Goal: Check status: Check status

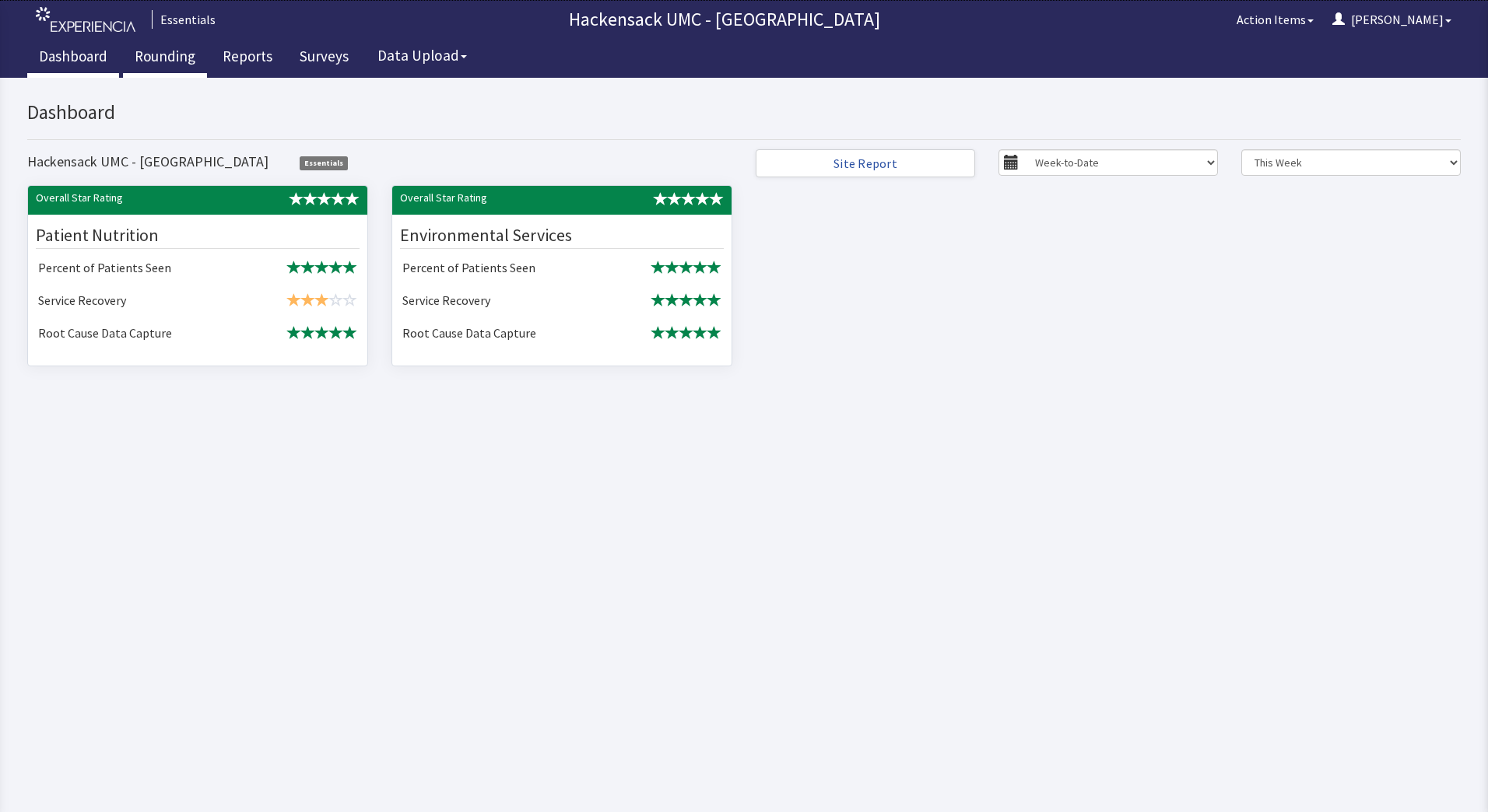
click at [144, 59] on link "Rounding" at bounding box center [165, 58] width 84 height 39
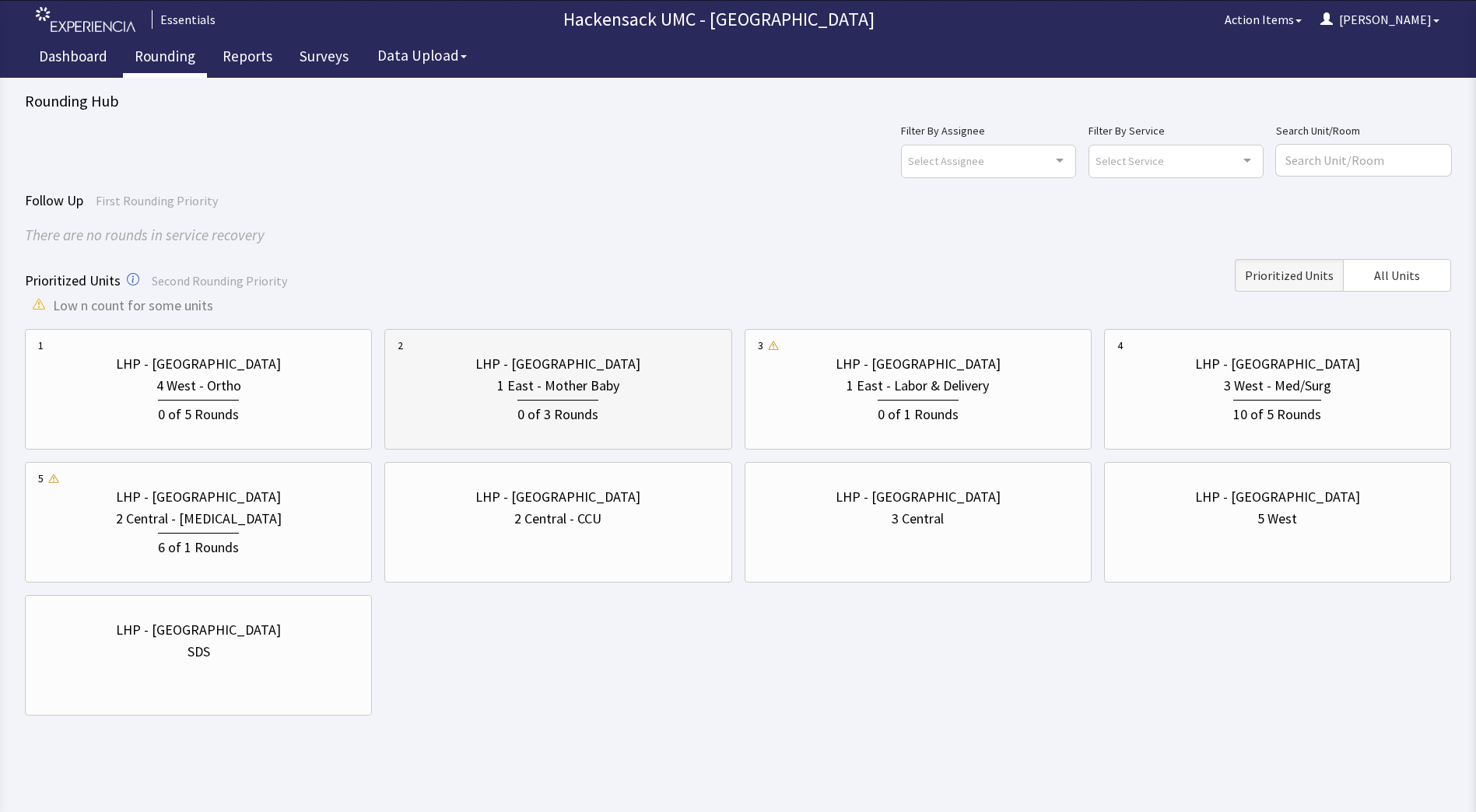
click at [618, 390] on div "1 East - Mother Baby" at bounding box center [557, 386] width 320 height 22
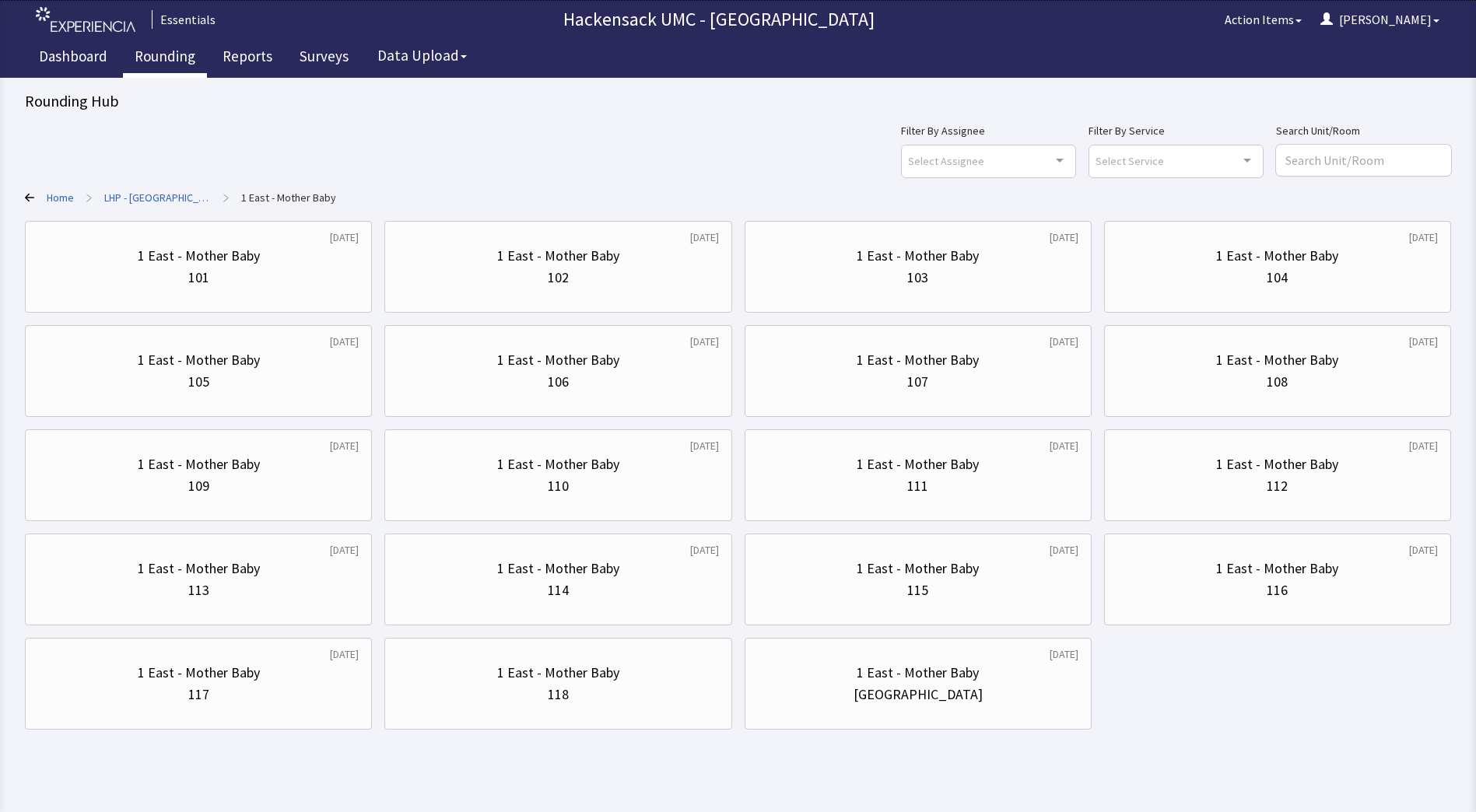
click at [122, 193] on link "LHP - [GEOGRAPHIC_DATA]" at bounding box center [157, 197] width 106 height 16
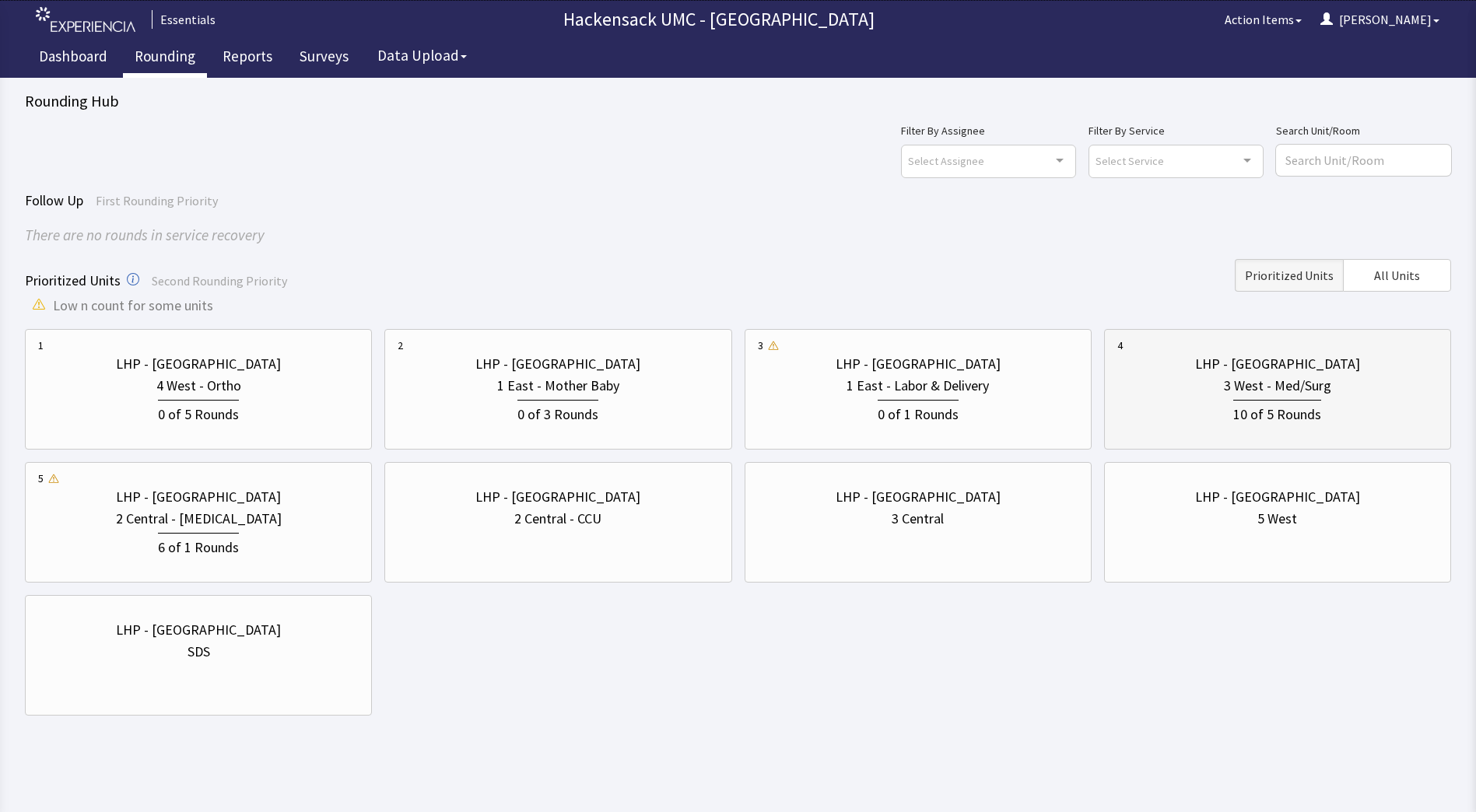
click at [1174, 382] on div "3 West - Med/Surg" at bounding box center [1278, 386] width 320 height 22
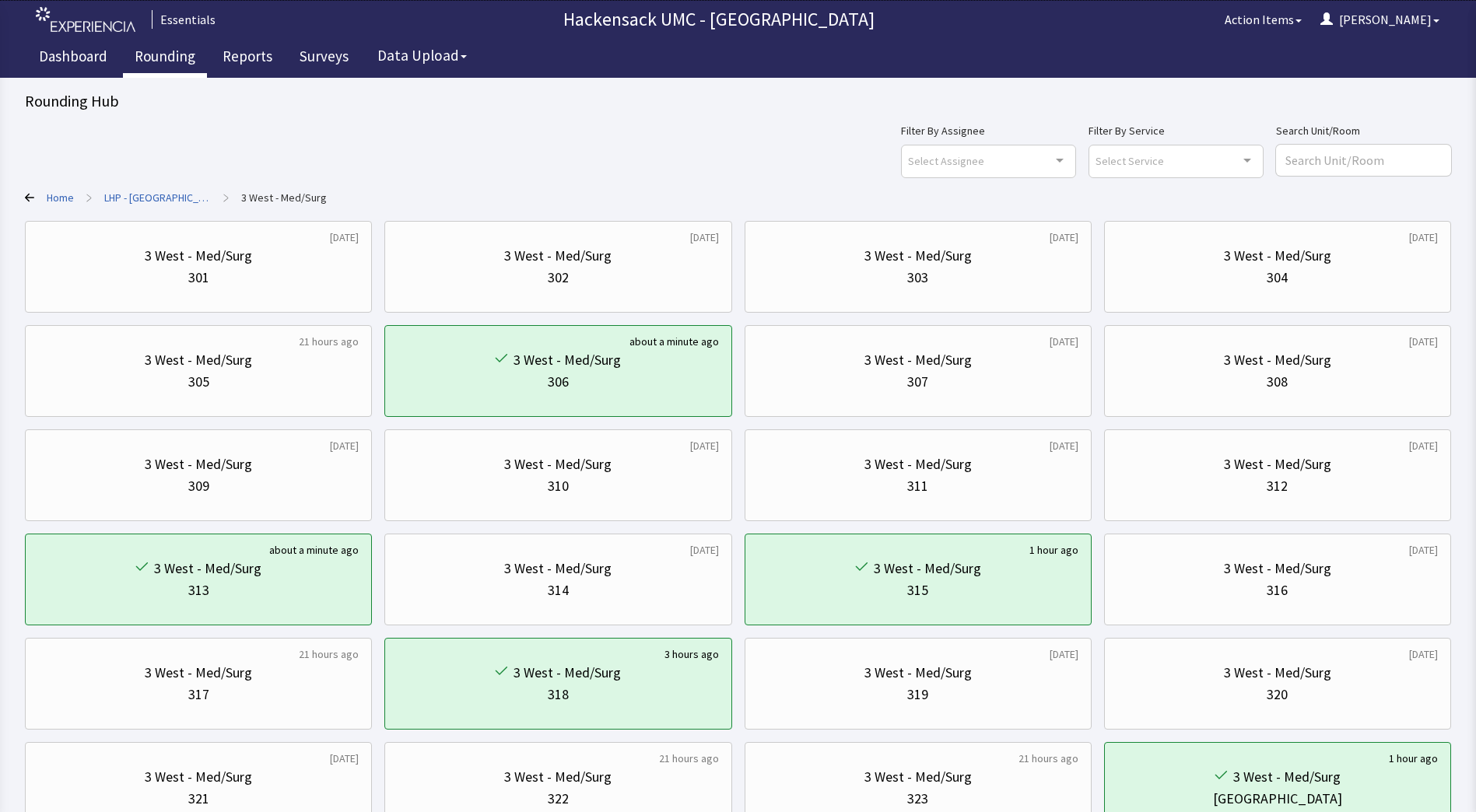
click at [128, 199] on link "LHP - [GEOGRAPHIC_DATA]" at bounding box center [157, 197] width 106 height 16
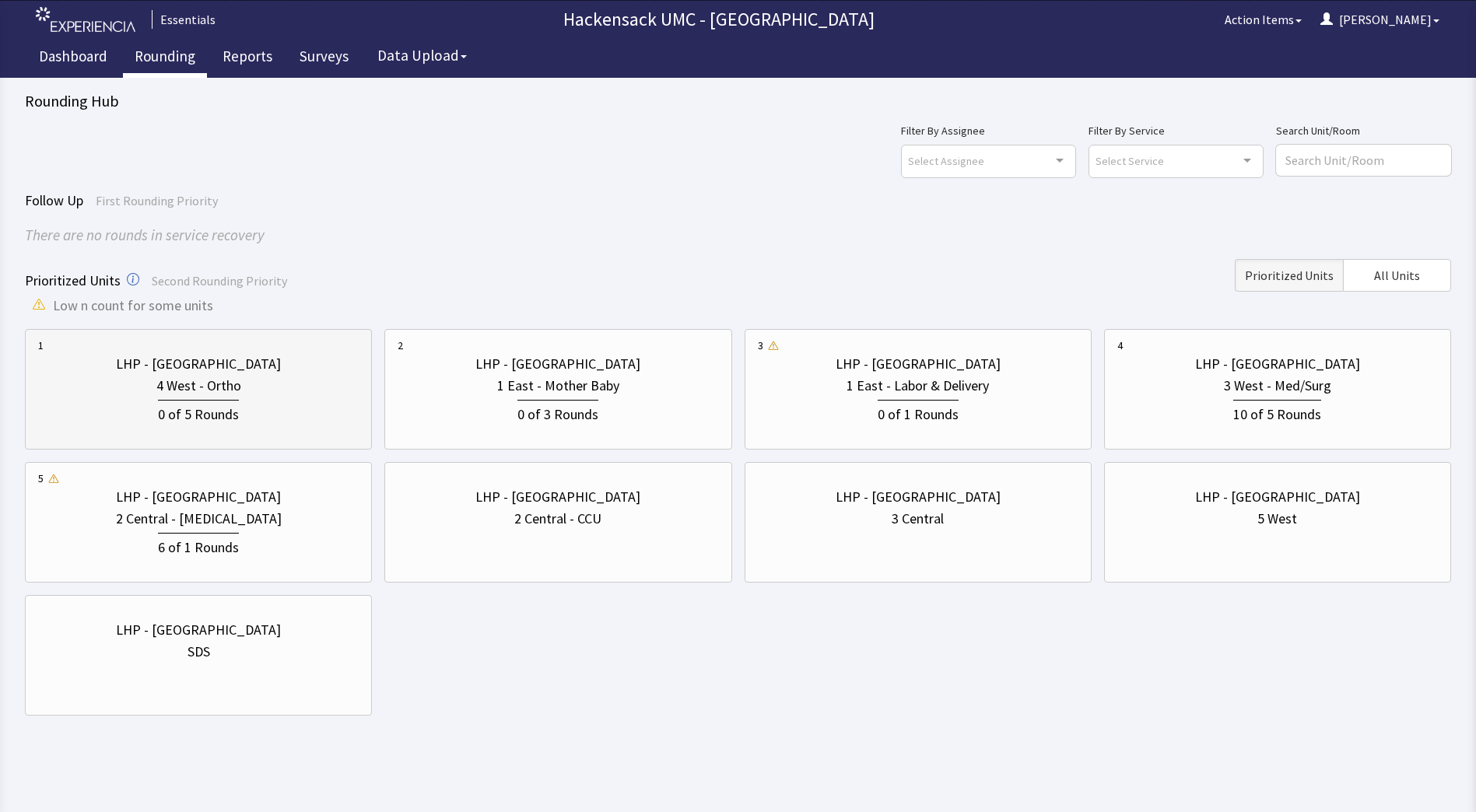
click at [302, 403] on div "0 of 5 Rounds" at bounding box center [197, 410] width 320 height 29
